Goal: Task Accomplishment & Management: Manage account settings

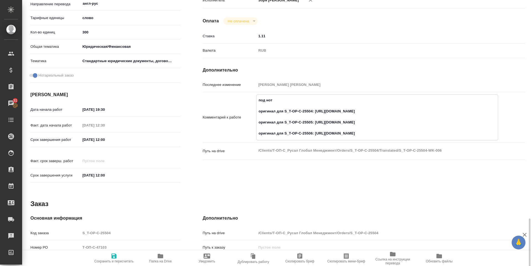
scroll to position [219, 0]
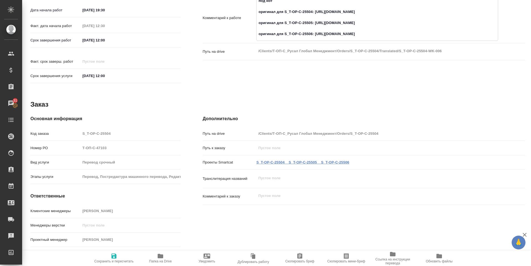
click at [273, 160] on link "S_T-OP-C-25504 _ S_T-OP-C-25505 _ S_T-OP-C-25506" at bounding box center [302, 162] width 93 height 4
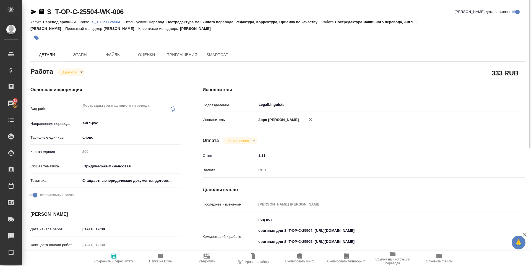
click at [162, 256] on icon "button" at bounding box center [161, 256] width 6 height 4
click at [31, 10] on icon "button" at bounding box center [34, 11] width 6 height 5
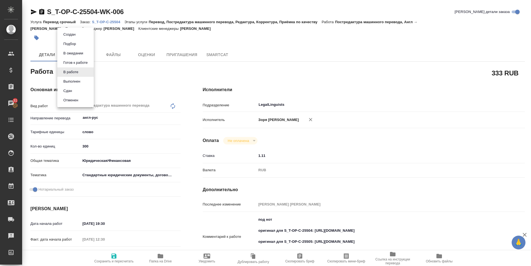
click at [75, 72] on body "🙏 .cls-1 fill:#fff; AWATERA Zoria Tatiana Клиенты Спецификации Заказы 31 Чаты T…" at bounding box center [265, 133] width 531 height 266
click at [77, 79] on button "Выполнен" at bounding box center [72, 82] width 20 height 6
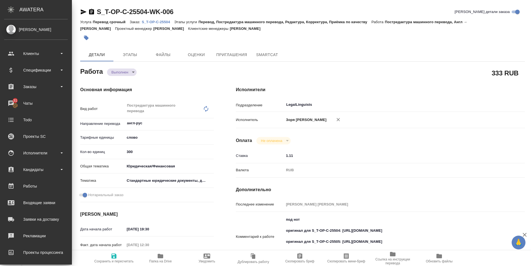
type textarea "x"
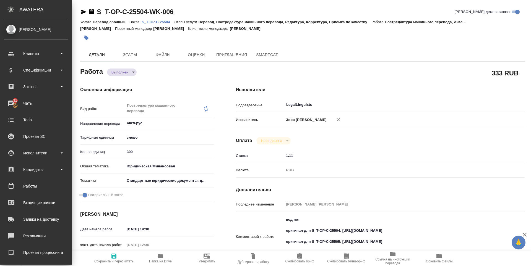
type textarea "x"
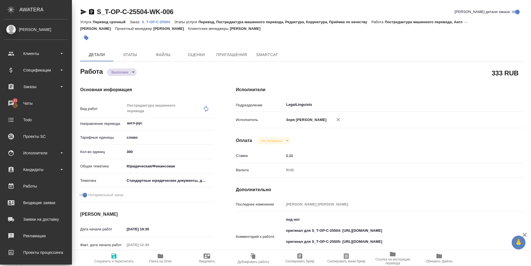
type textarea "x"
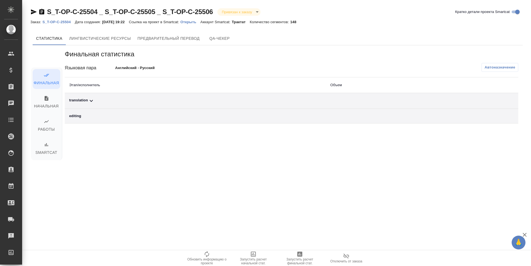
click at [304, 258] on span "Запустить расчет финальной стат." at bounding box center [300, 262] width 40 height 8
click at [77, 98] on div "translation" at bounding box center [195, 101] width 252 height 7
click at [83, 102] on div "translation" at bounding box center [195, 101] width 252 height 7
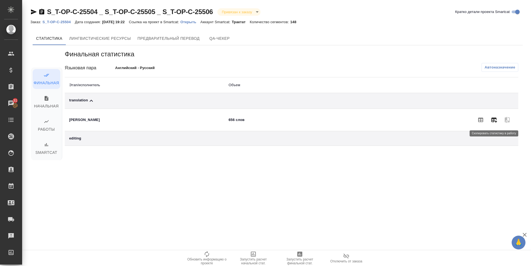
click at [497, 123] on icon "button" at bounding box center [494, 120] width 7 height 7
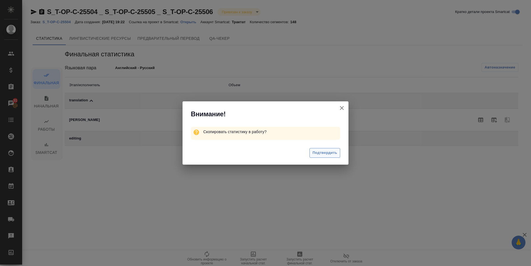
click at [315, 152] on span "Подтвердить" at bounding box center [325, 153] width 25 height 6
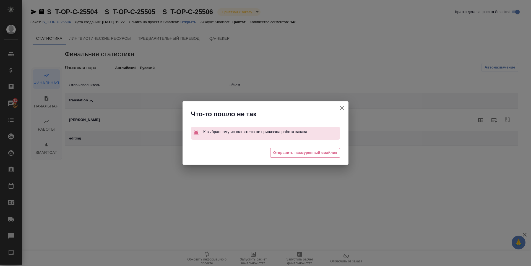
click at [315, 152] on span "Отправить нахмуренный смайлик" at bounding box center [305, 153] width 64 height 6
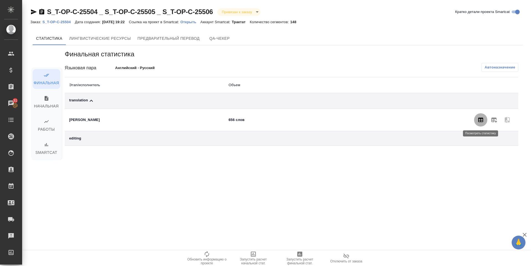
click at [480, 119] on icon "button" at bounding box center [480, 120] width 7 height 7
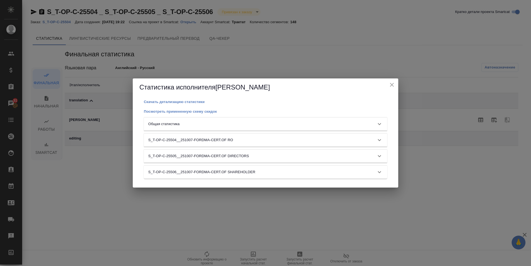
click at [256, 126] on div "Общая статистика" at bounding box center [260, 124] width 225 height 6
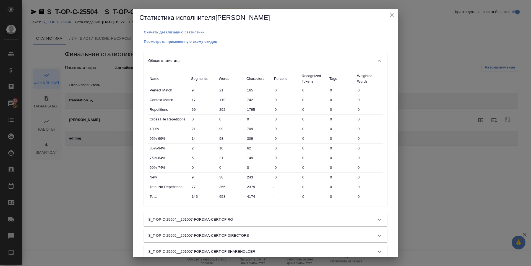
scroll to position [10, 0]
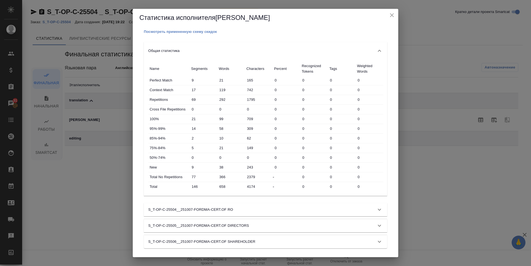
click at [392, 18] on icon "close" at bounding box center [392, 15] width 7 height 7
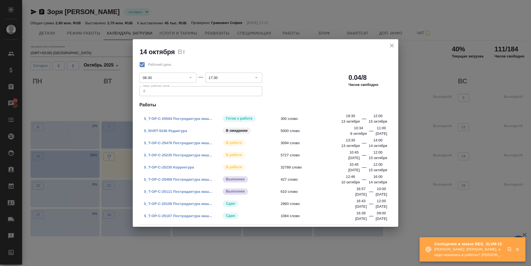
click at [176, 129] on link "S_NVRT-5246 Редактура" at bounding box center [165, 131] width 43 height 4
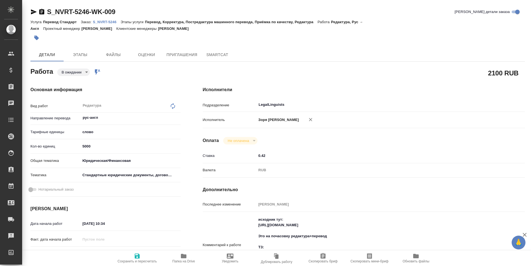
click at [67, 66] on body "🙏 .cls-1 fill:#fff; AWATERA Zoria Tatiana Клиенты Спецификации Заказы Чаты Todo…" at bounding box center [265, 133] width 531 height 266
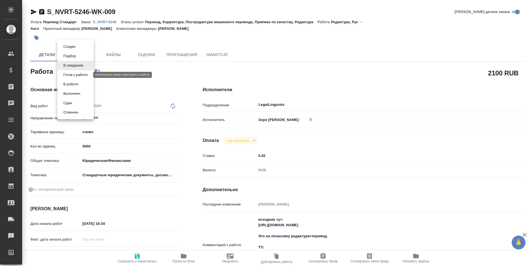
click at [68, 73] on button "Готов к работе" at bounding box center [76, 75] width 28 height 6
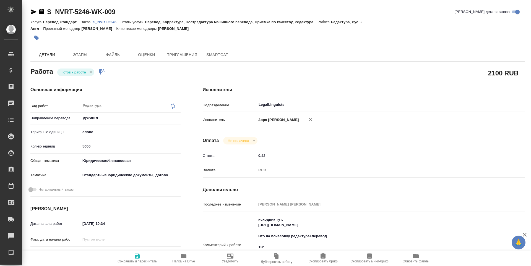
type textarea "x"
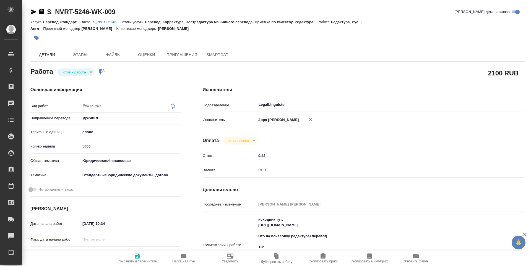
type textarea "x"
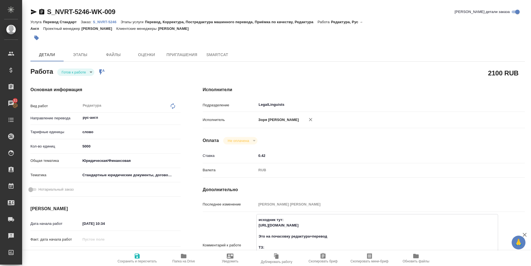
drag, startPoint x: 258, startPoint y: 225, endPoint x: 432, endPoint y: 225, distance: 174.0
click at [432, 225] on textarea "исходник тут: https://drive.awatera.com/apps/files/?dir=/Shares/Novartos_Pharma…" at bounding box center [377, 244] width 241 height 59
type textarea "x"
click at [82, 68] on body "🙏 .cls-1 fill:#fff; AWATERA Zoria Tatiana Клиенты Спецификации Заказы 31 Чаты T…" at bounding box center [265, 133] width 531 height 266
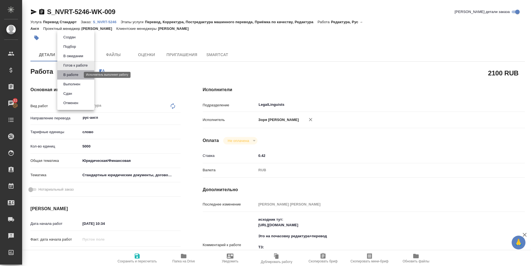
click at [80, 72] on button "В работе" at bounding box center [71, 75] width 18 height 6
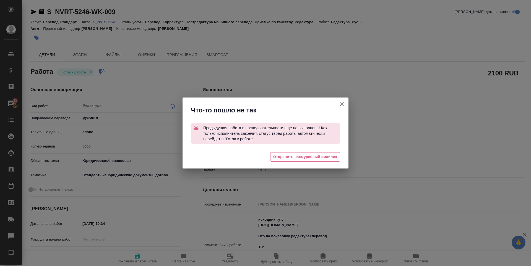
type textarea "x"
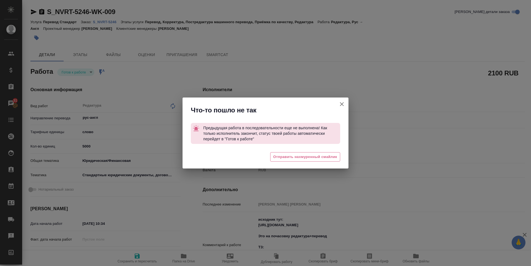
type textarea "x"
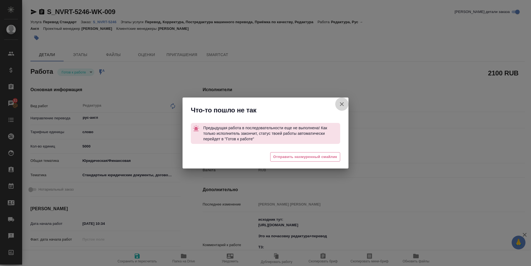
click at [340, 104] on icon "button" at bounding box center [342, 104] width 7 height 7
type textarea "x"
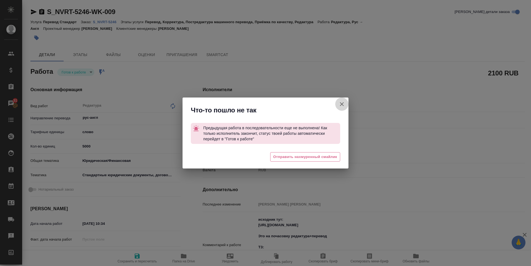
type textarea "x"
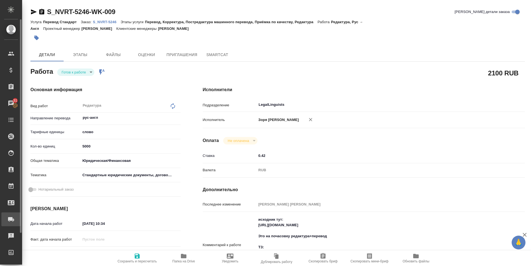
type textarea "x"
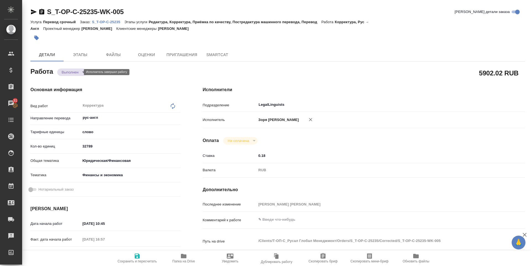
click at [71, 72] on body "🙏 .cls-1 fill:#fff; AWATERA [PERSON_NAME] Спецификации Заказы 31 Чаты Todo Прое…" at bounding box center [265, 133] width 531 height 266
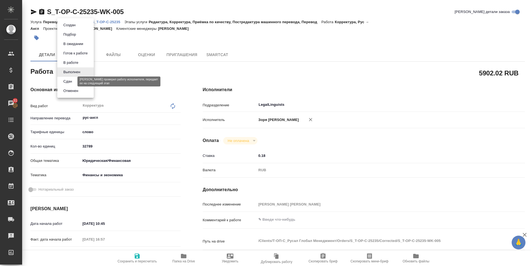
click at [73, 79] on button "Сдан" at bounding box center [68, 82] width 12 height 6
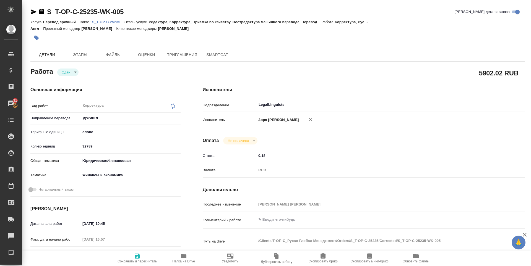
type textarea "x"
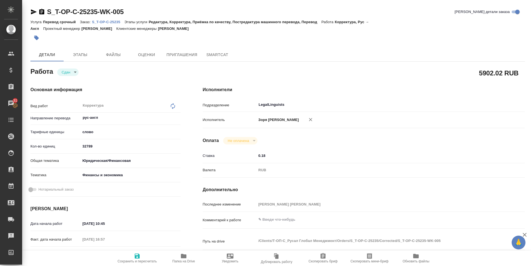
type textarea "x"
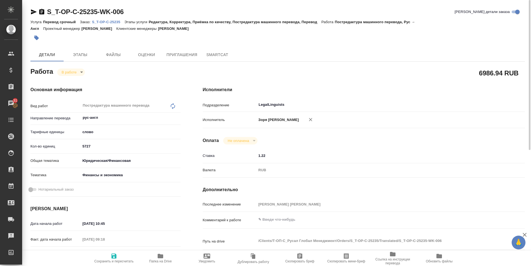
click at [110, 257] on span "Сохранить и пересчитать" at bounding box center [114, 258] width 40 height 11
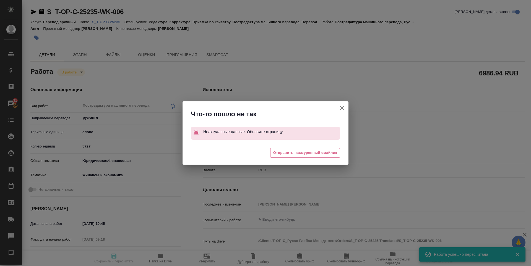
type input "inProgress"
type input "рус-англ"
type input "5a8b1489cc6b4906c91bfd90"
type input "6165.56"
type input "yr-fn"
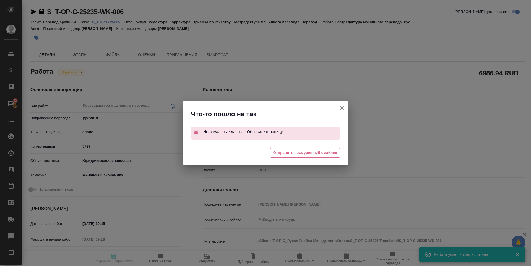
type input "5a8b8b956a9677013d343d3b"
type input "30.09.2025 10:45"
type input "06.10.2025 09:18"
type input "15.10.2025 12:00"
type input "15.10.2025 17:00"
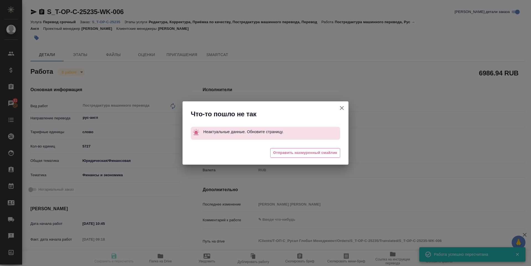
type input "LegalLinguists"
type input "notPayed"
type input "1.22"
type input "RUB"
type input "Зоря Татьяна"
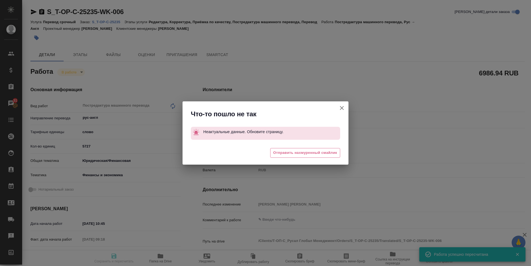
type input "S_T-OP-C-25235"
type input "Т-ОП-С-46847"
type input "Перевод срочный"
type input "Редактура, Корректура, Приёмка по качеству, Постредактура машинного перевода, П…"
type input "[PERSON_NAME]"
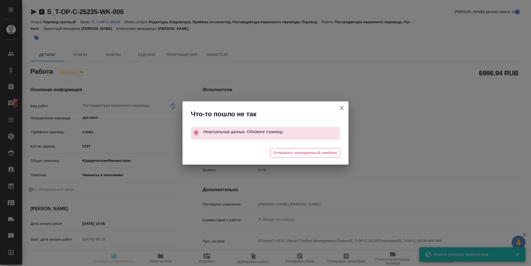
type input "Оксютович Ирина"
type input "/Clients/Т-ОП-С_Русал Глобал Менеджмент/Orders/S_T-OP-C-25235"
click at [341, 109] on icon "button" at bounding box center [342, 108] width 7 height 7
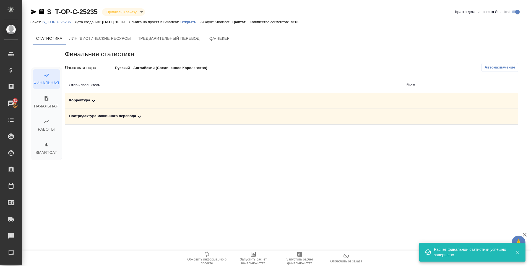
click at [86, 116] on div "Постредактура машинного перевода" at bounding box center [232, 116] width 326 height 7
click at [478, 135] on icon "button" at bounding box center [480, 136] width 5 height 4
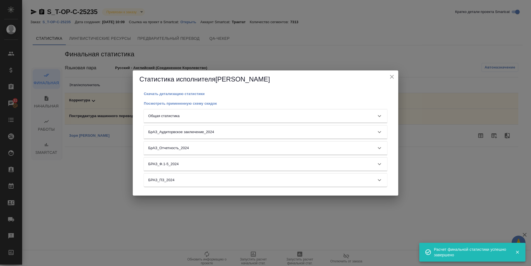
click at [280, 115] on div "Общая статистика" at bounding box center [260, 116] width 225 height 6
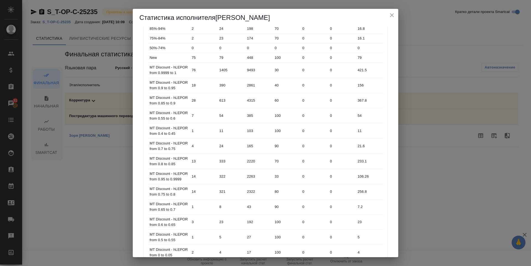
scroll to position [224, 0]
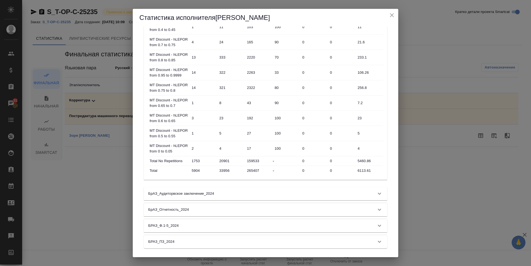
click at [395, 15] on icon "close" at bounding box center [392, 15] width 7 height 7
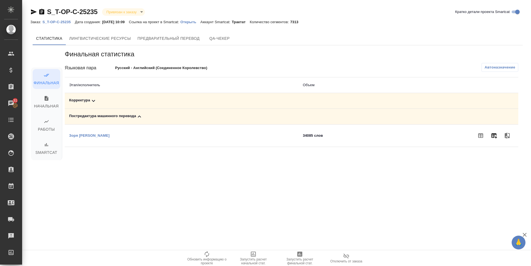
click at [492, 134] on icon "button" at bounding box center [495, 136] width 6 height 5
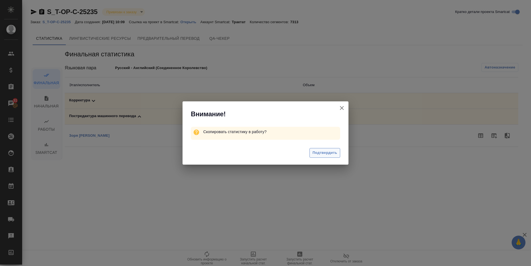
click at [323, 154] on span "Подтвердить" at bounding box center [325, 153] width 25 height 6
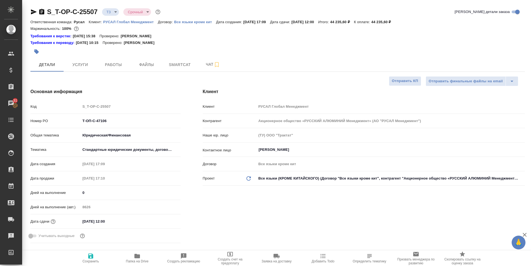
select select "RU"
